Goal: Transaction & Acquisition: Subscribe to service/newsletter

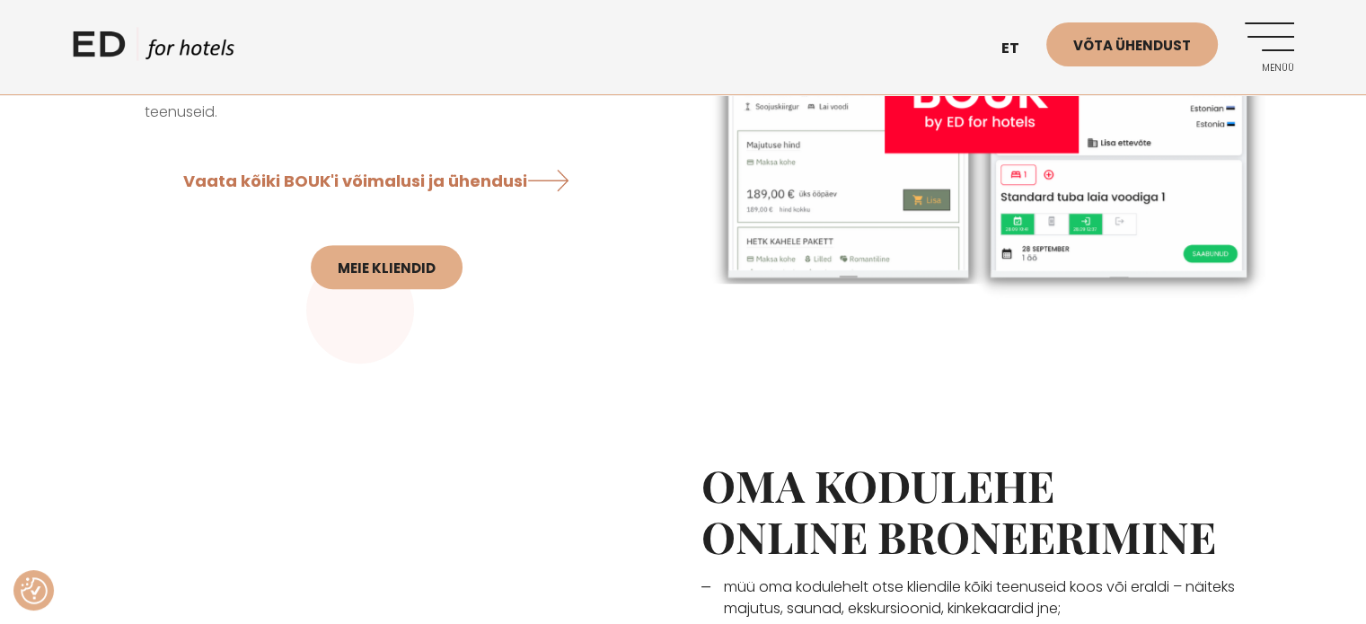
scroll to position [775, 0]
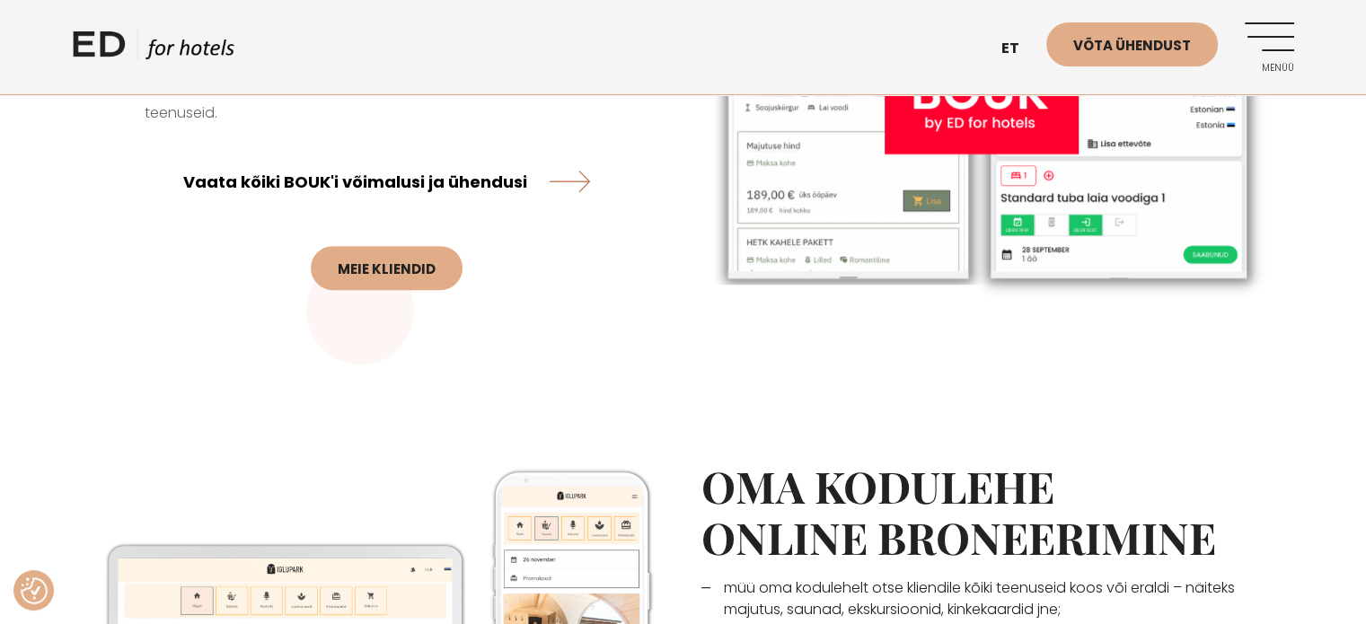
click at [443, 186] on link "Vaata kõiki BOUK'i võimalusi ja ühendusi" at bounding box center [386, 181] width 407 height 48
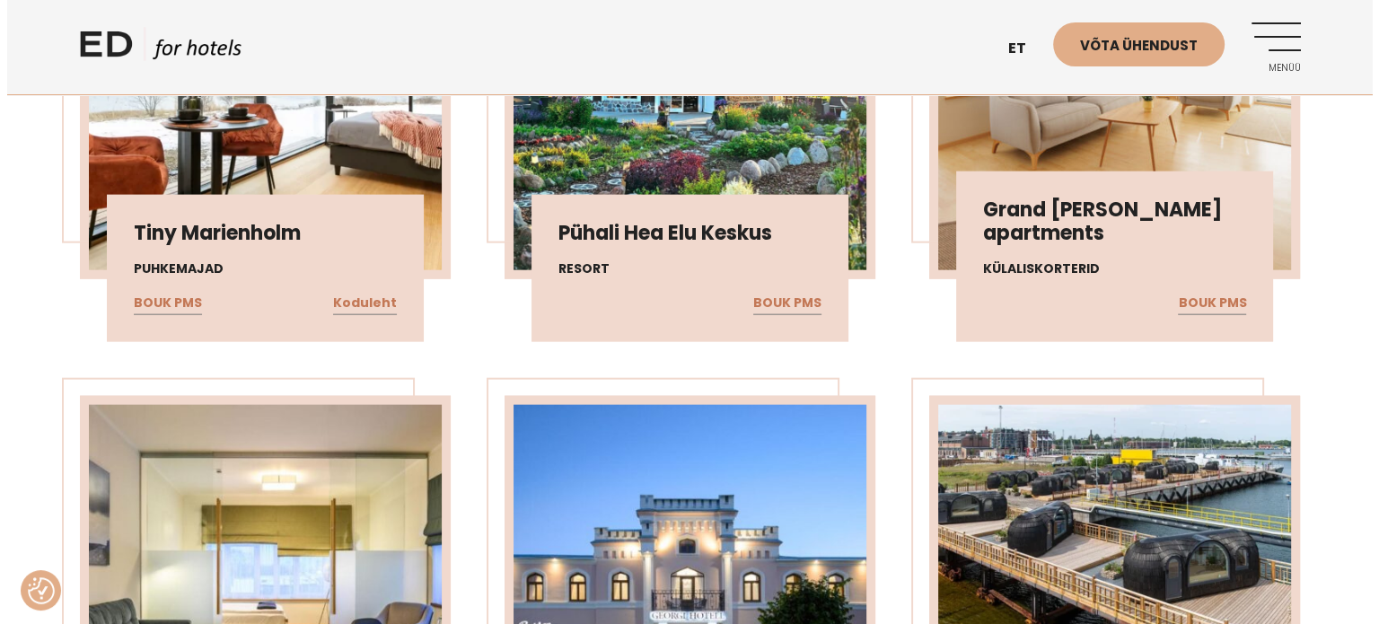
scroll to position [4177, 0]
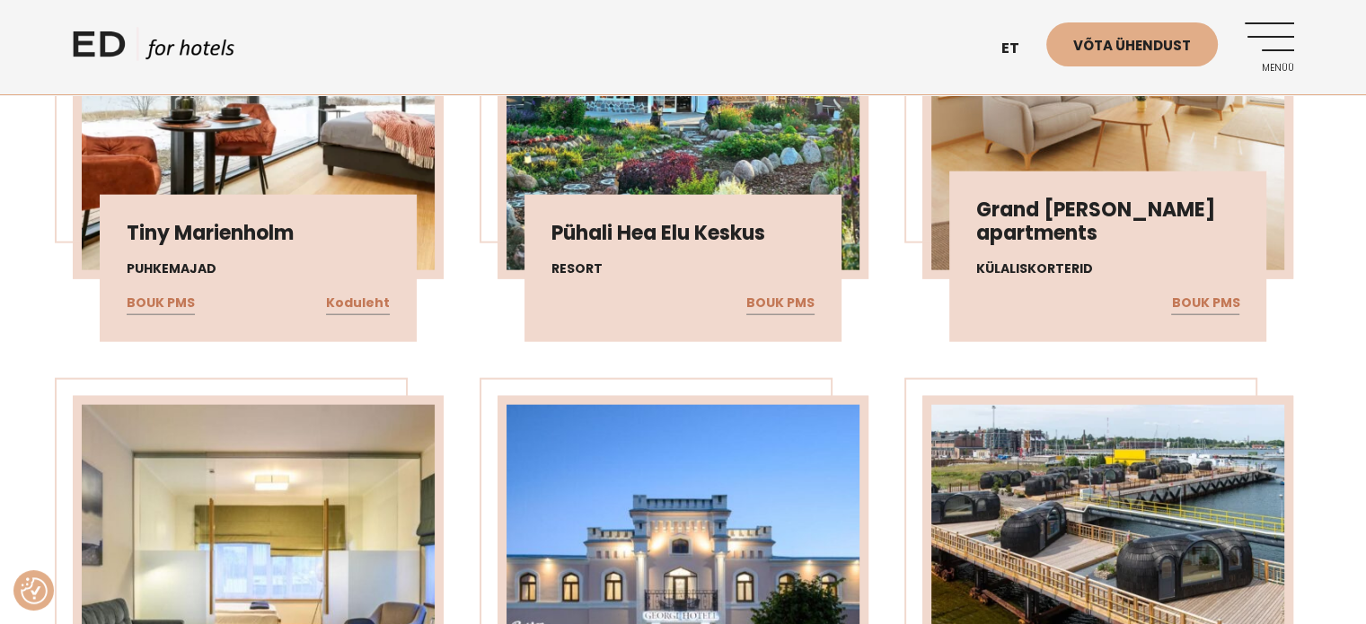
click at [1269, 58] on link "Menüü" at bounding box center [1269, 46] width 49 height 49
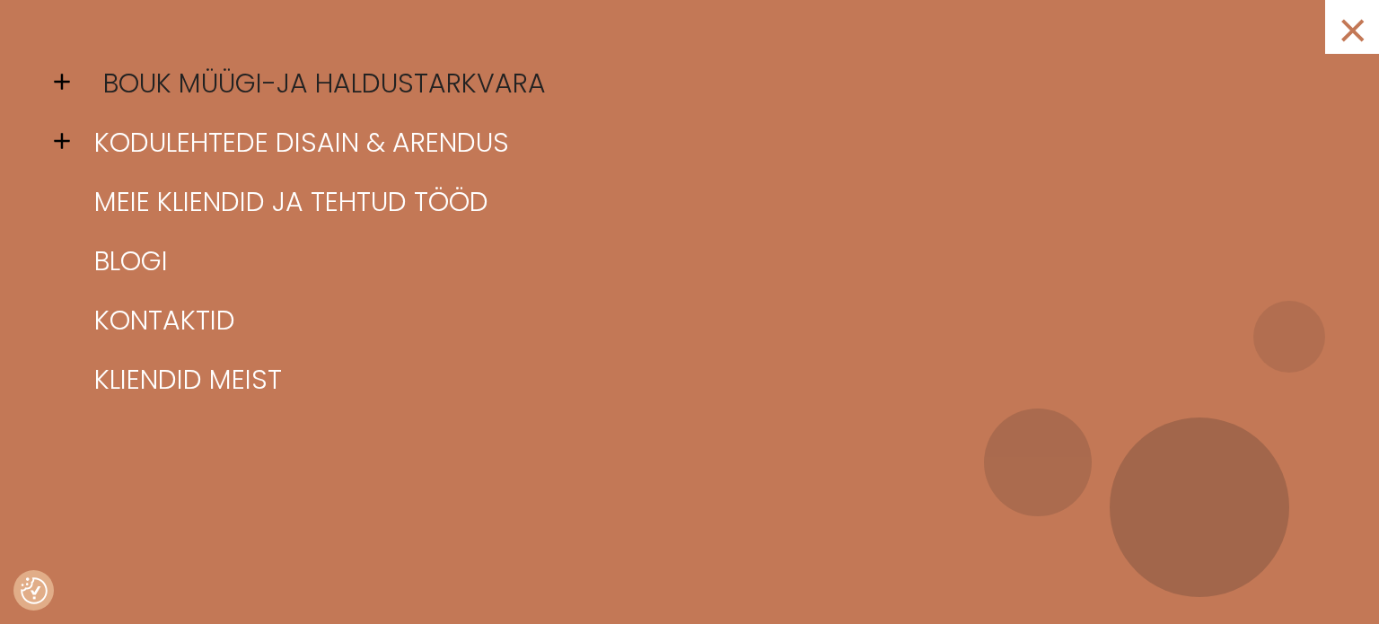
click at [117, 92] on link "BOUK müügi-ja haldustarkvara" at bounding box center [712, 83] width 1245 height 59
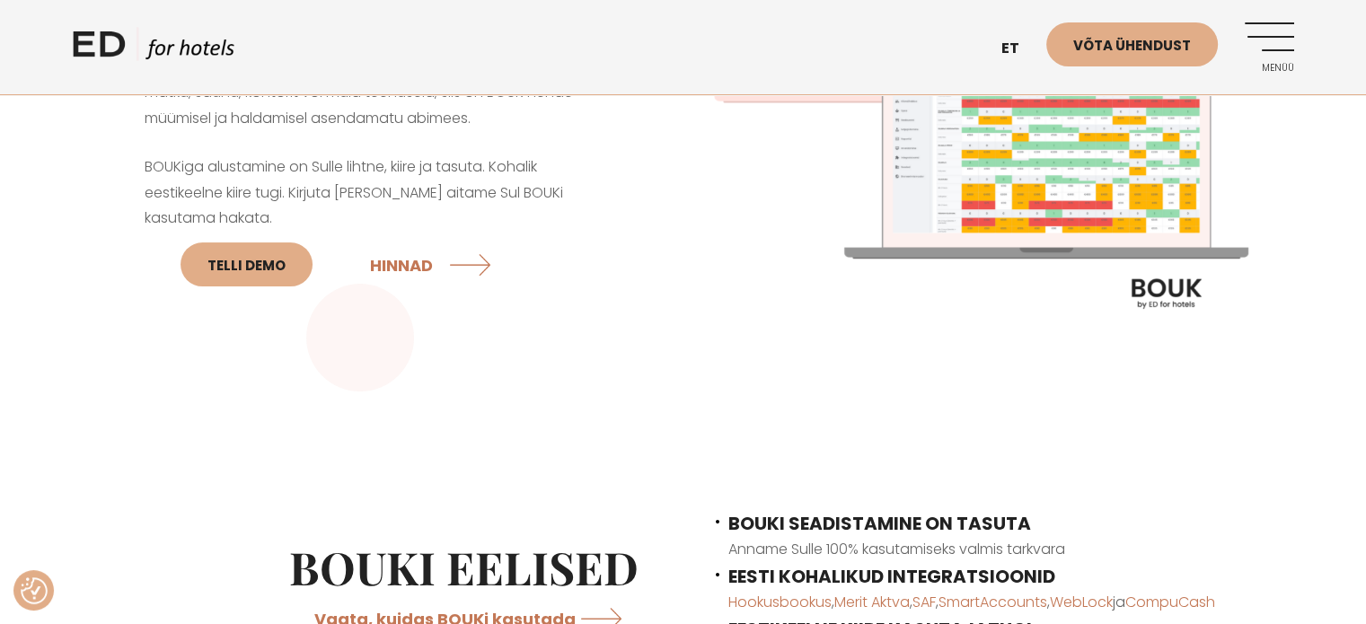
scroll to position [294, 0]
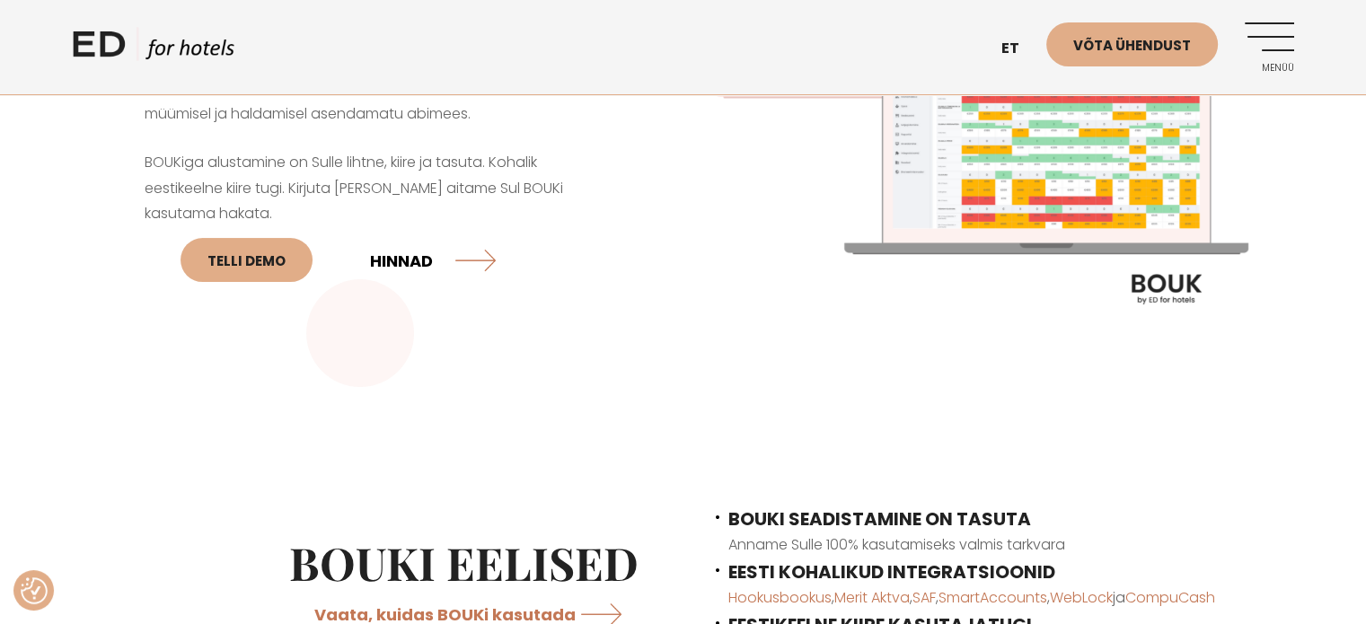
click at [410, 260] on link "HINNAD" at bounding box center [433, 260] width 126 height 48
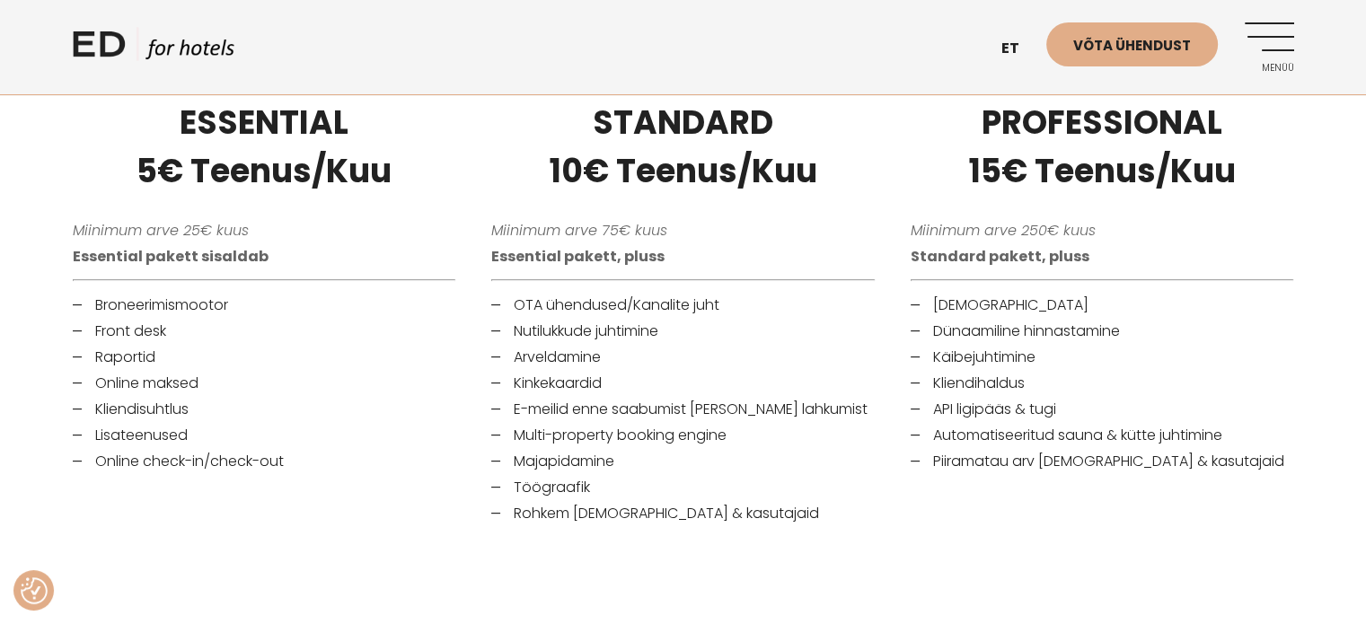
scroll to position [589, 0]
